Goal: Information Seeking & Learning: Find contact information

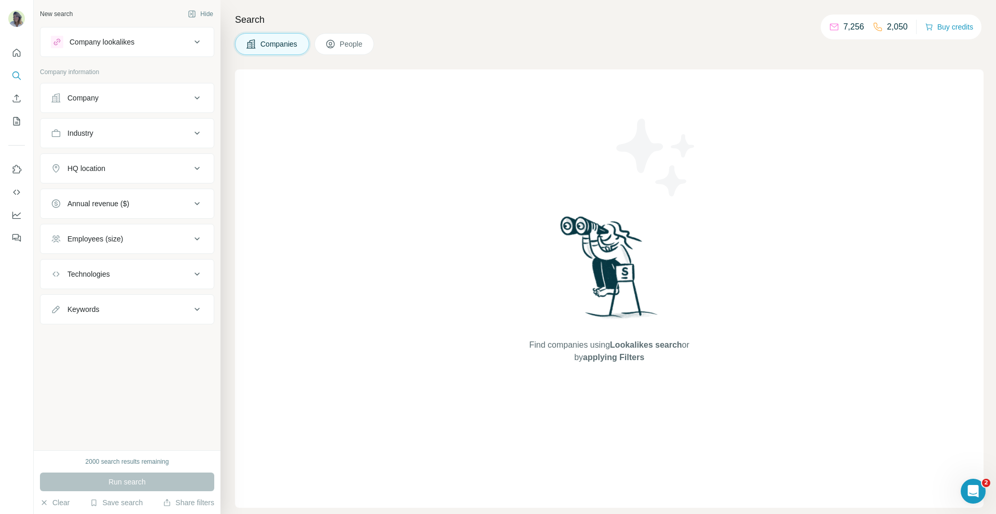
click at [165, 101] on div "Company" at bounding box center [121, 98] width 140 height 10
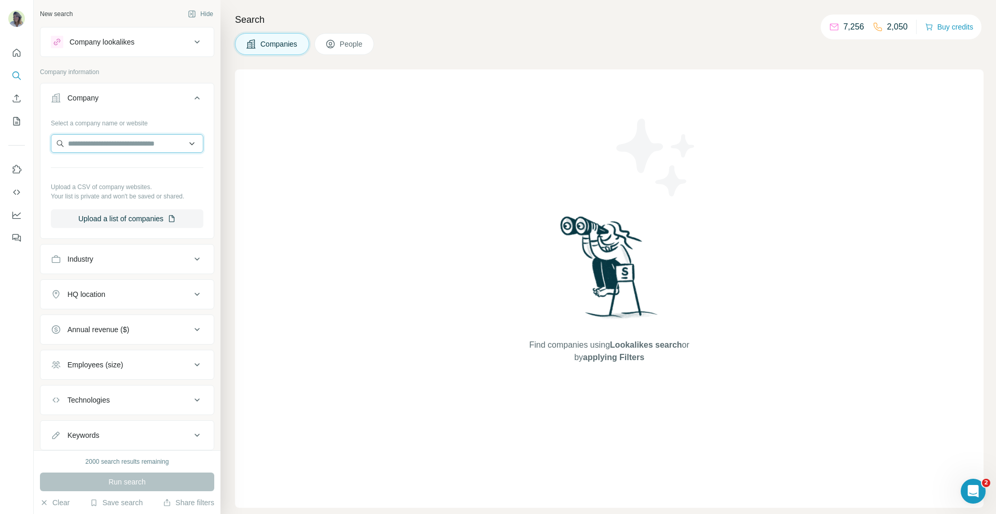
click at [124, 140] on input "text" at bounding box center [127, 143] width 152 height 19
type input "**********"
click at [74, 176] on div "CrewAI [DOMAIN_NAME]" at bounding box center [95, 172] width 71 height 20
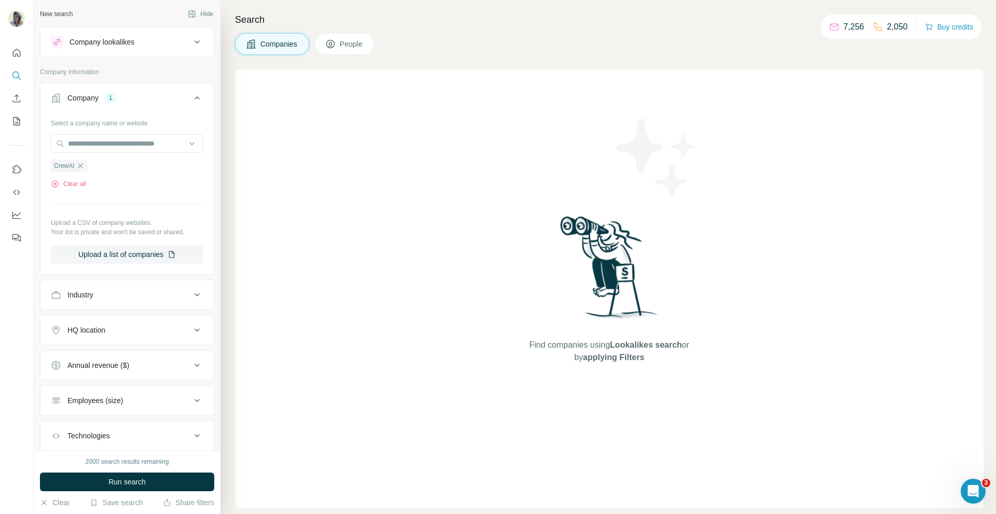
click at [352, 42] on span "People" at bounding box center [352, 44] width 24 height 10
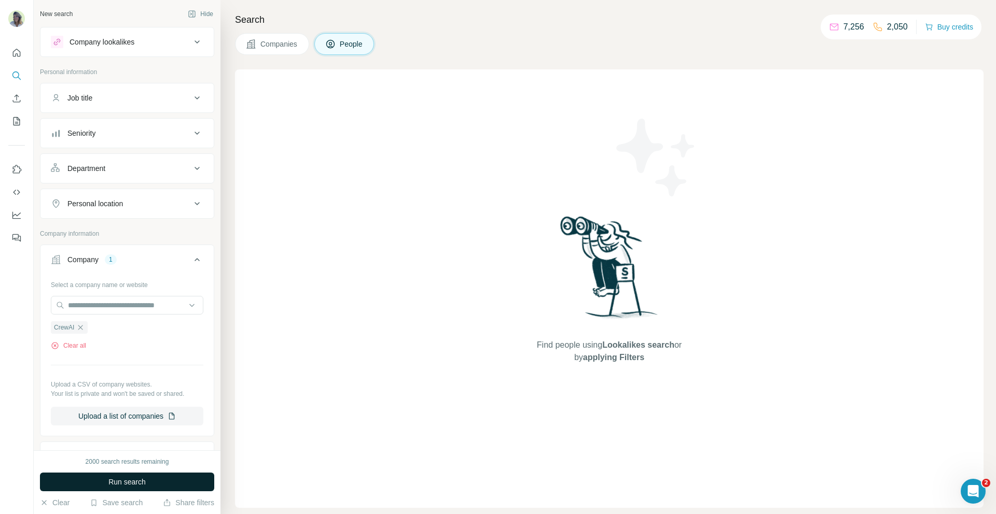
click at [142, 485] on span "Run search" at bounding box center [126, 482] width 37 height 10
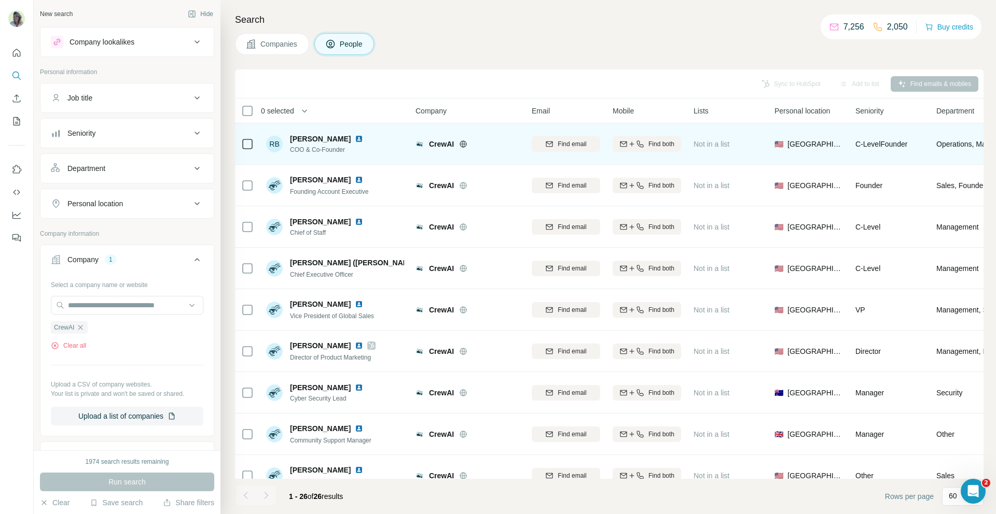
click at [461, 146] on icon at bounding box center [463, 144] width 7 height 7
click at [355, 139] on img at bounding box center [359, 139] width 8 height 8
